Goal: Task Accomplishment & Management: Manage account settings

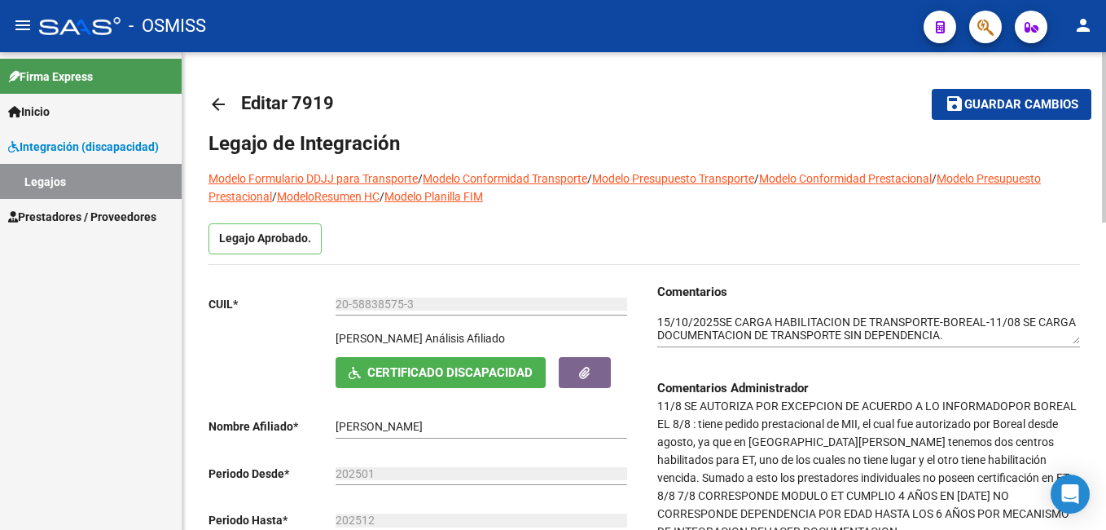
click at [984, 112] on button "save Guardar cambios" at bounding box center [1012, 104] width 160 height 30
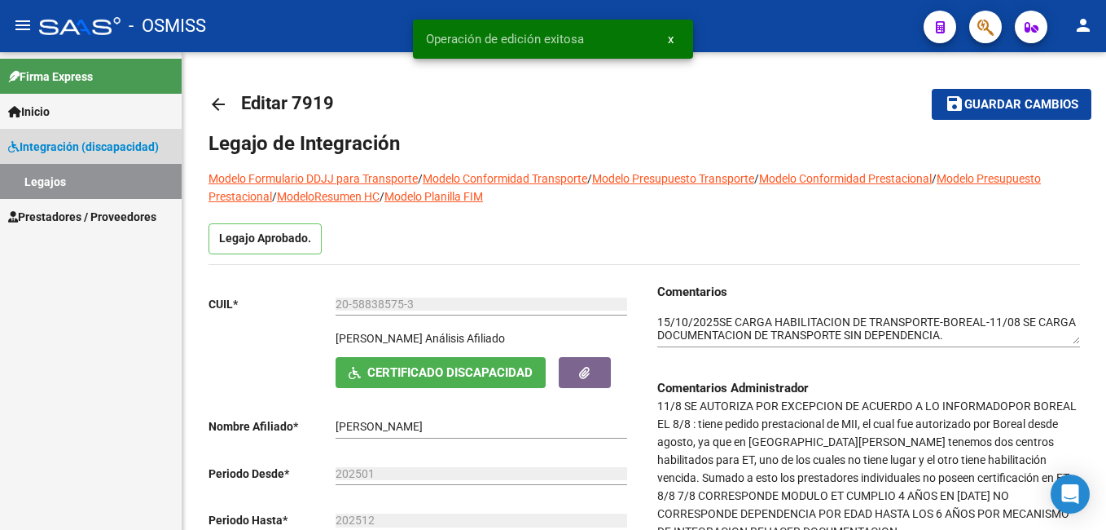
click at [62, 176] on link "Legajos" at bounding box center [91, 181] width 182 height 35
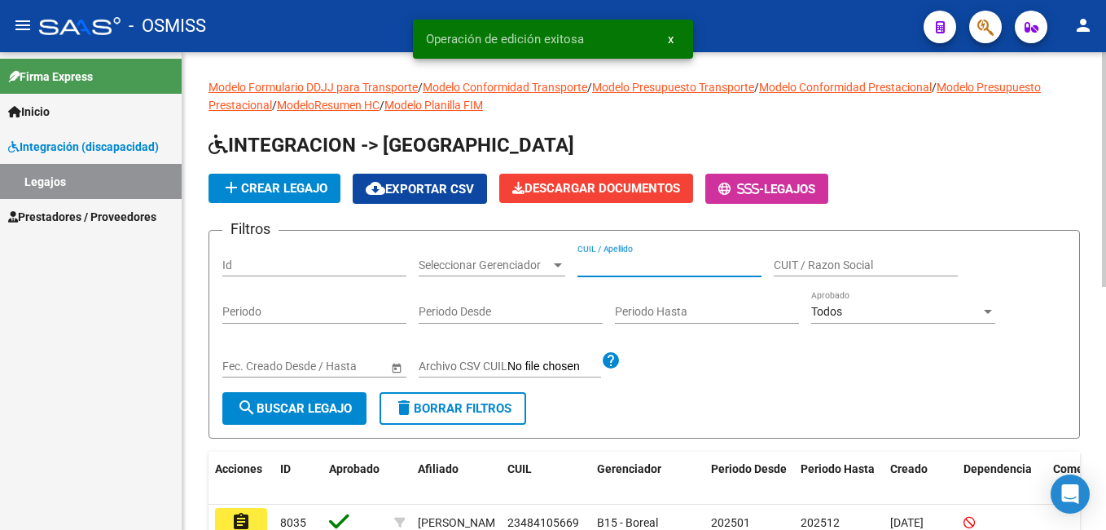
click at [662, 262] on input "CUIL / Apellido" at bounding box center [670, 265] width 184 height 14
paste input "27564369735"
type input "27564369735"
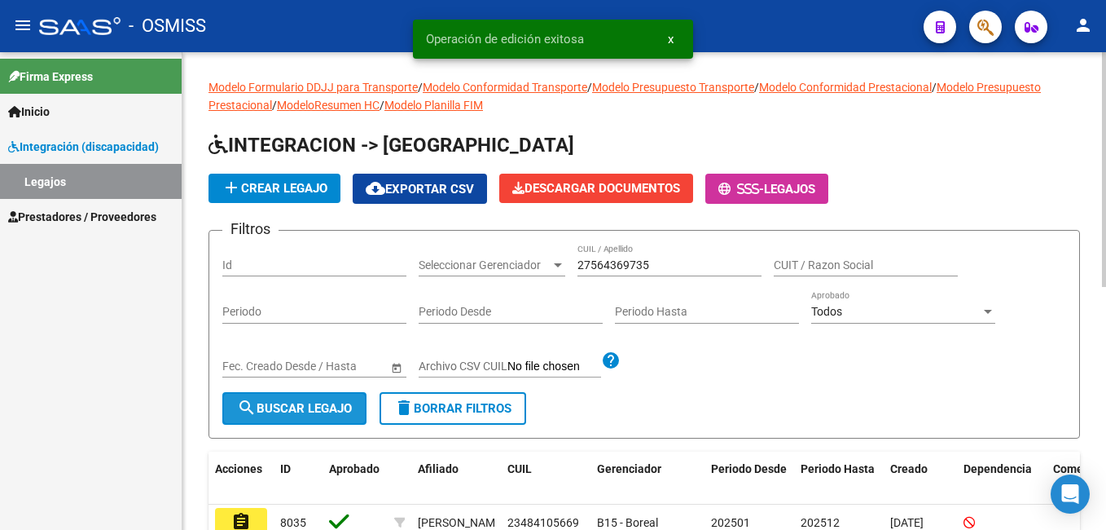
click at [343, 407] on span "search Buscar Legajo" at bounding box center [294, 408] width 115 height 15
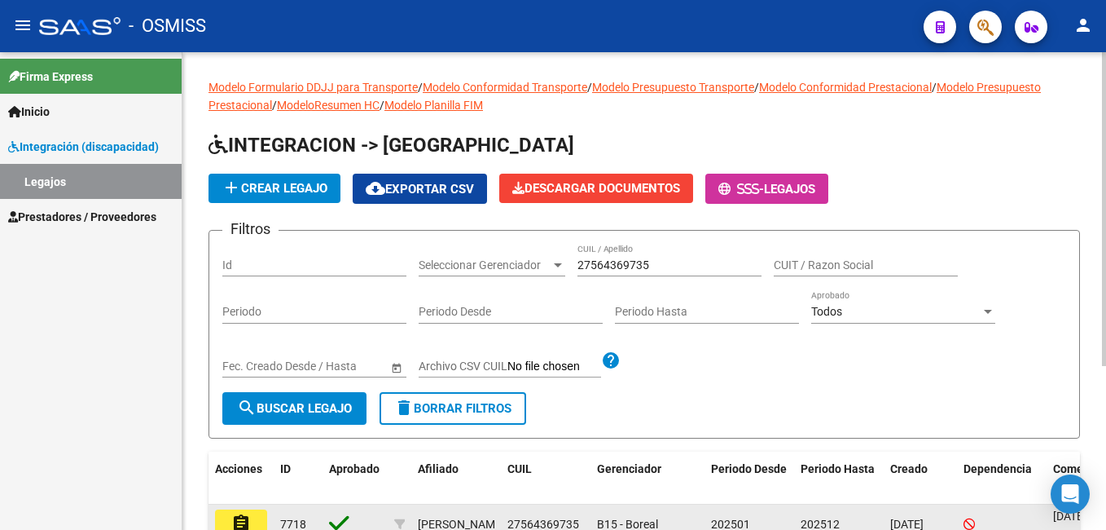
click at [253, 521] on button "assignment" at bounding box center [241, 523] width 52 height 29
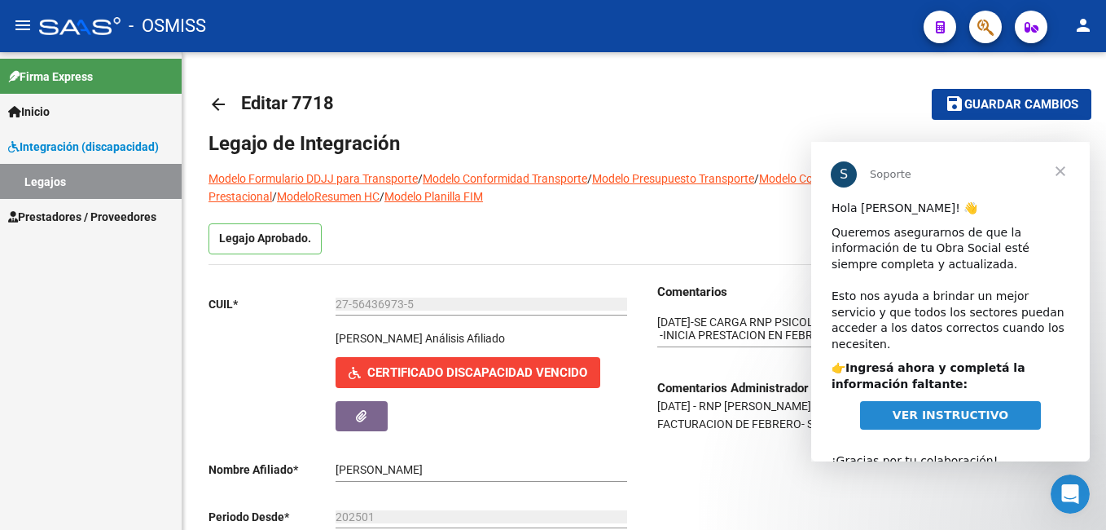
click at [1061, 162] on span "Cerrar" at bounding box center [1060, 171] width 59 height 59
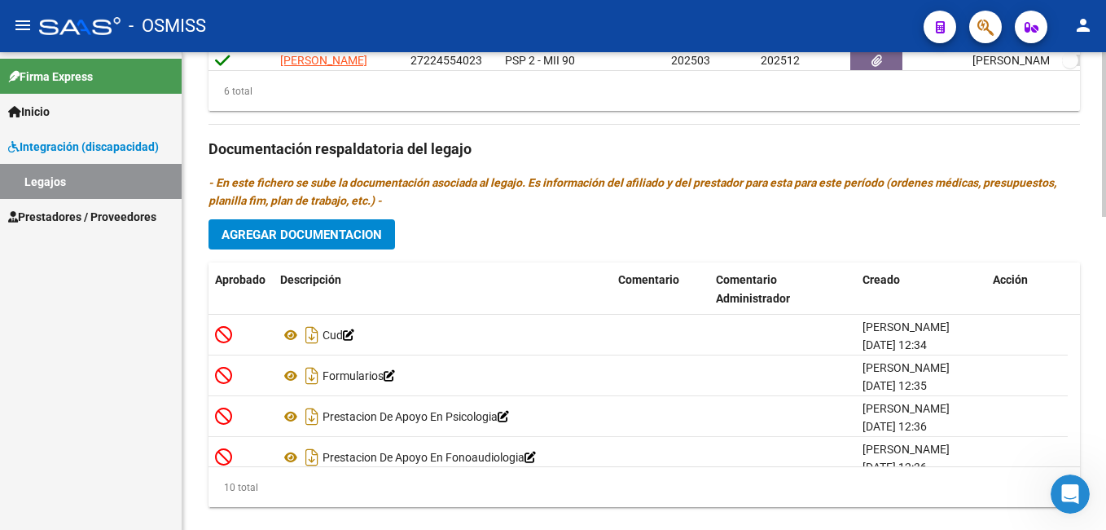
scroll to position [907, 0]
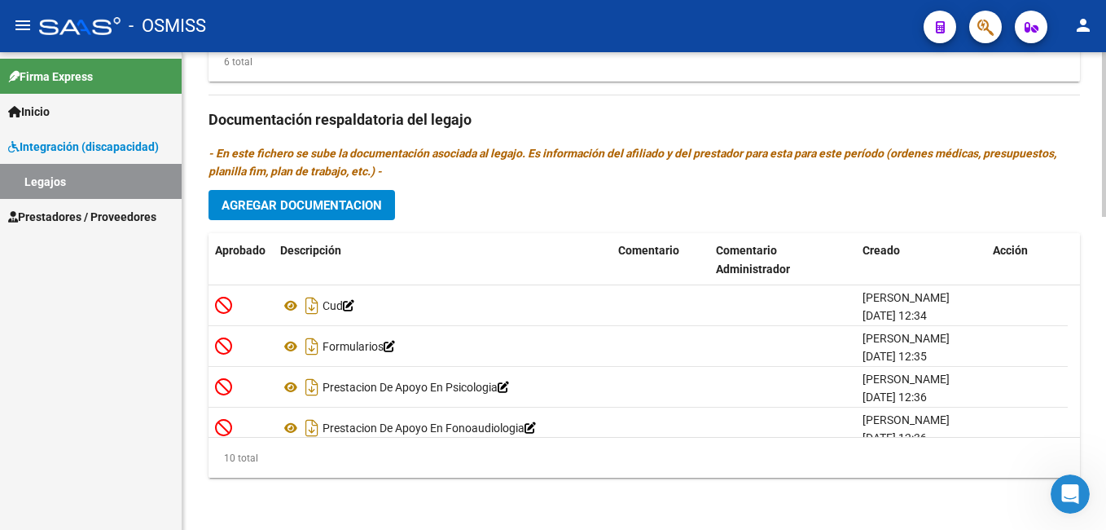
click at [1106, 521] on html "menu - OSMISS person Firma Express Inicio Instructivos Contacto OS Integración …" at bounding box center [553, 265] width 1106 height 530
click at [292, 204] on span "Agregar Documentacion" at bounding box center [302, 205] width 161 height 15
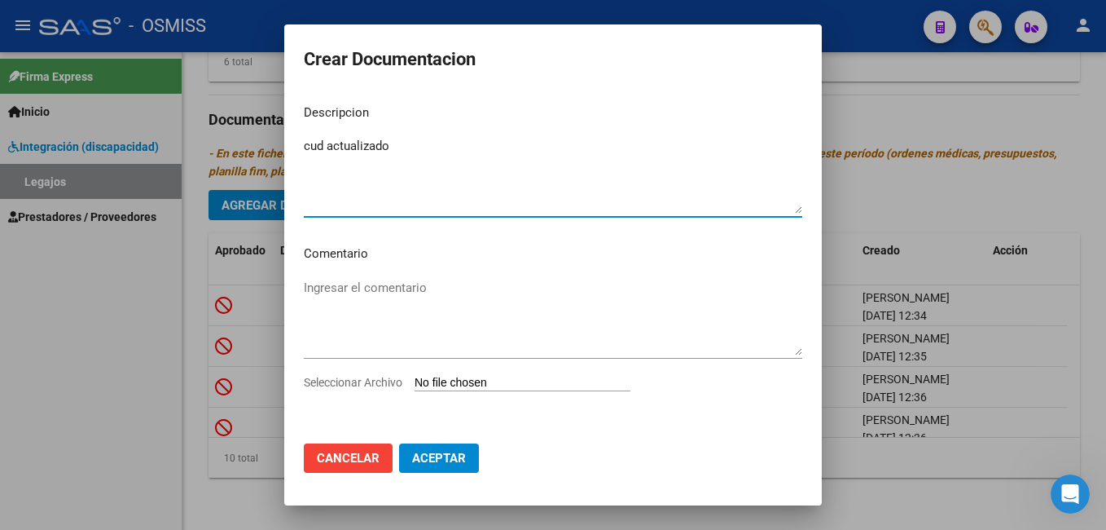
type textarea "cud actualizado"
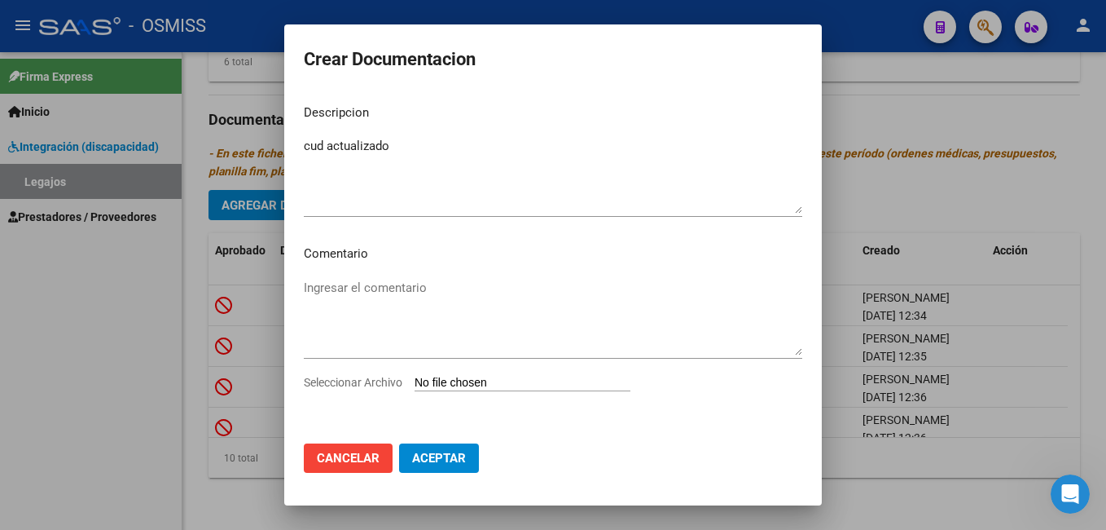
click at [435, 378] on input "Seleccionar Archivo" at bounding box center [523, 383] width 216 height 15
type input "C:\fakepath\1-CUD (2).pdf"
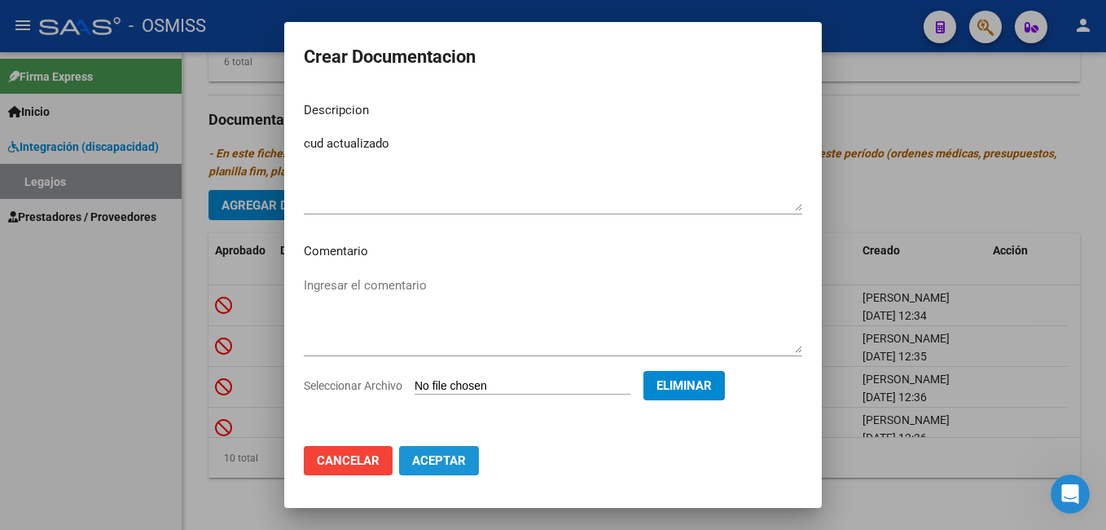
click at [423, 467] on span "Aceptar" at bounding box center [439, 460] width 54 height 15
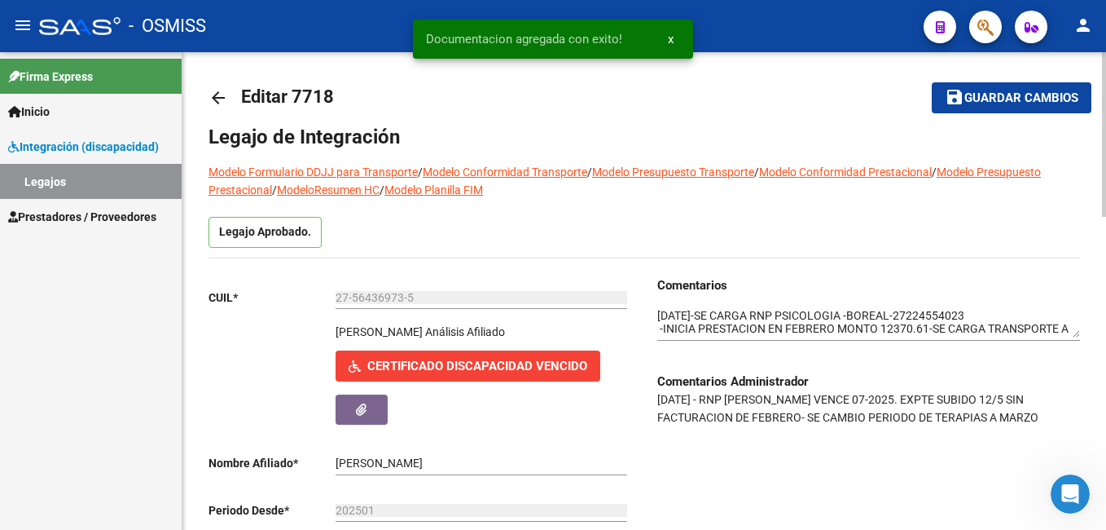
scroll to position [0, 0]
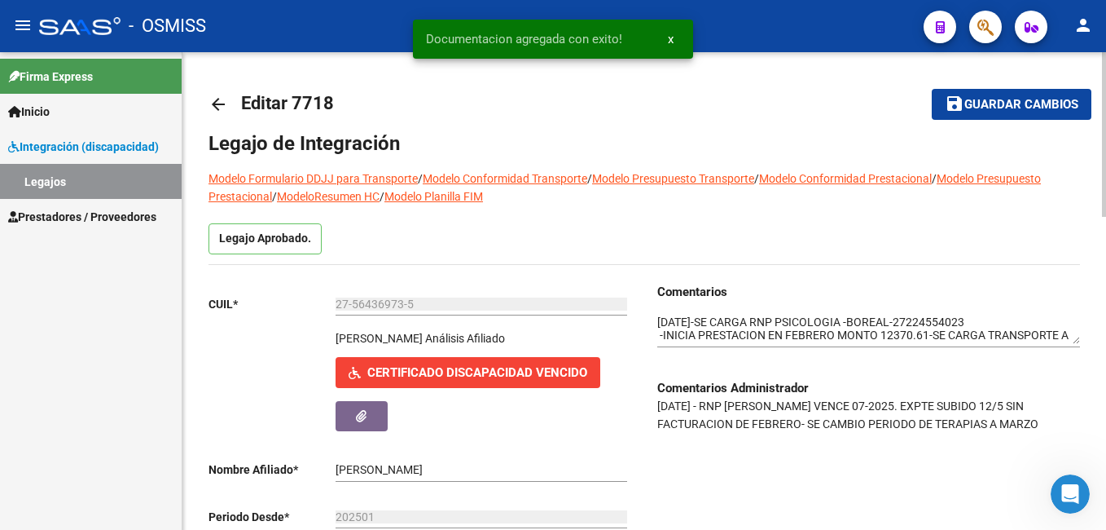
click at [1095, 48] on div "menu - OSMISS person Firma Express Inicio Instructivos Contacto OS Integración …" at bounding box center [553, 265] width 1106 height 530
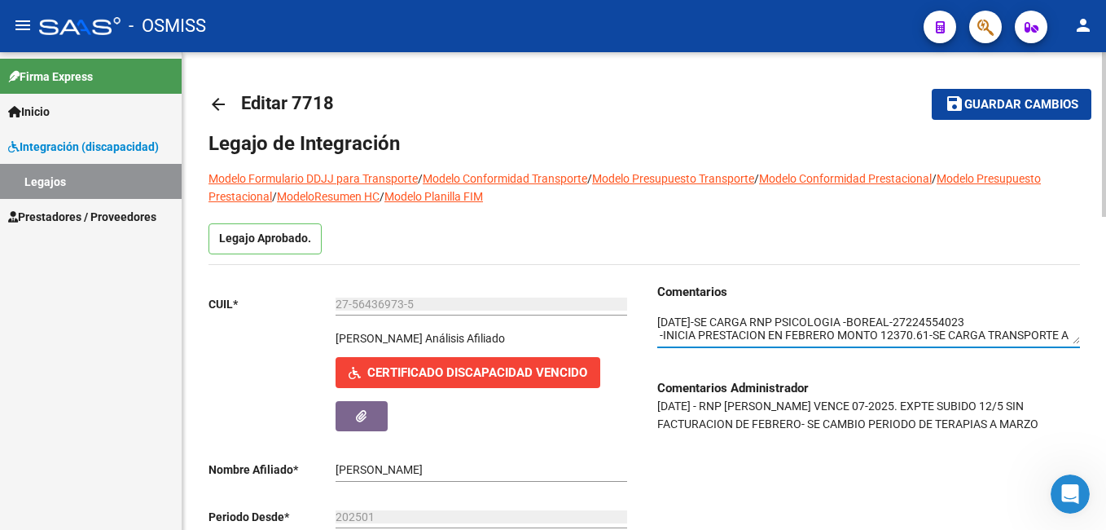
click at [869, 322] on textarea at bounding box center [868, 329] width 423 height 31
type textarea "[DATE]-SE CARGA RNP PSICOLOGIA y cud actualizado-BOREAL-27224554023 -INICIA PRE…"
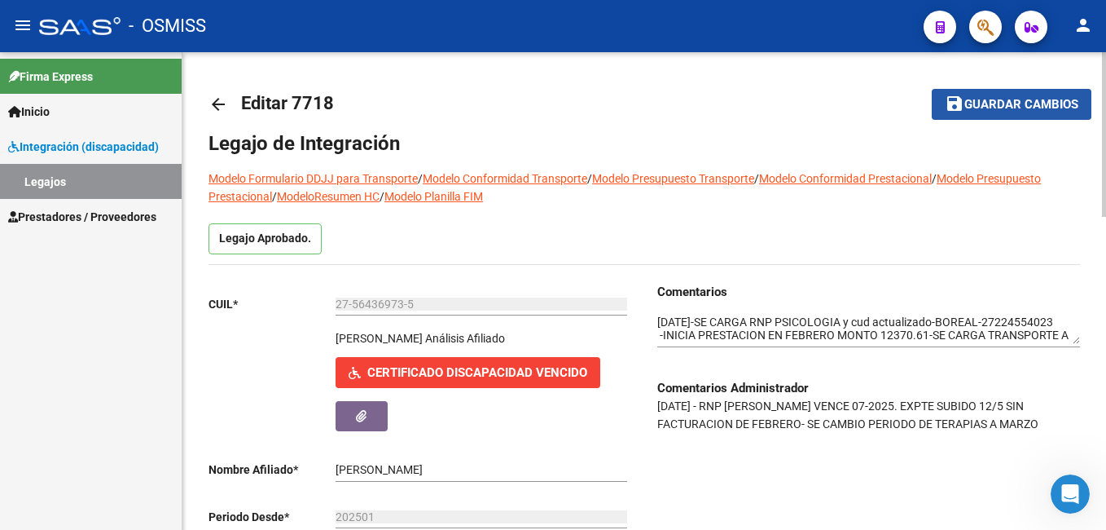
click at [1002, 96] on span "save Guardar cambios" at bounding box center [1012, 103] width 134 height 15
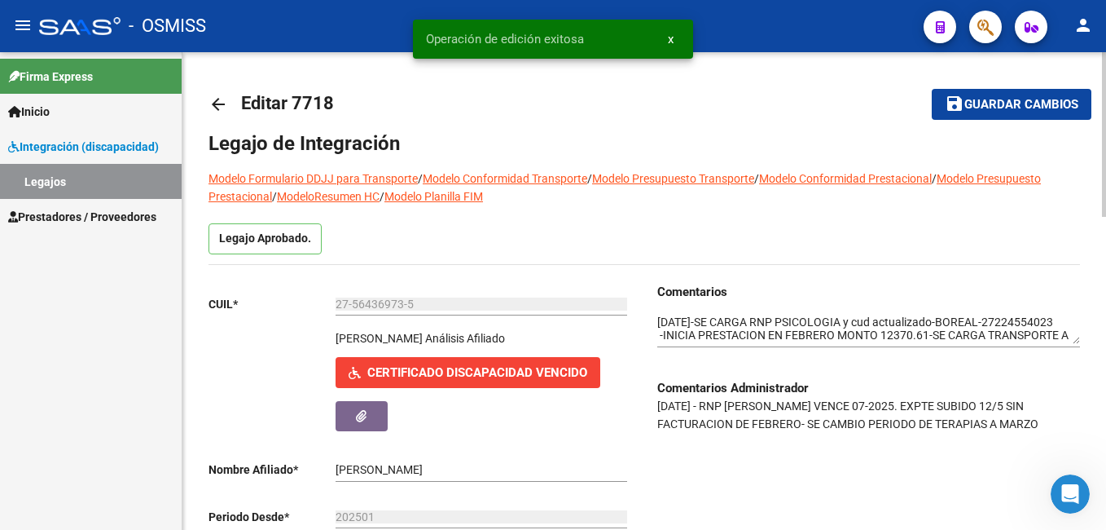
click at [1002, 96] on span "save Guardar cambios" at bounding box center [1012, 103] width 134 height 15
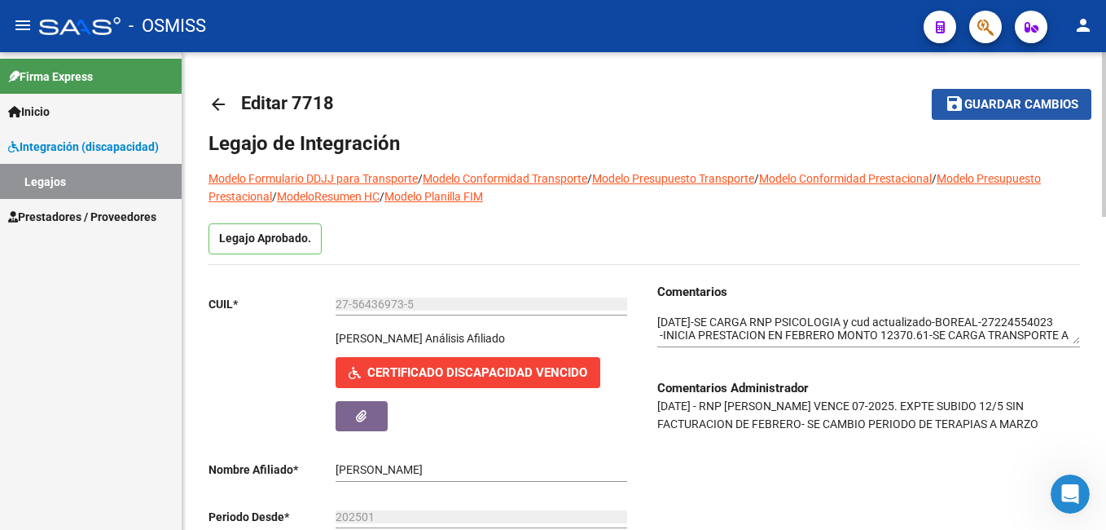
click at [1036, 108] on span "Guardar cambios" at bounding box center [1022, 105] width 114 height 15
